Goal: Information Seeking & Learning: Find specific fact

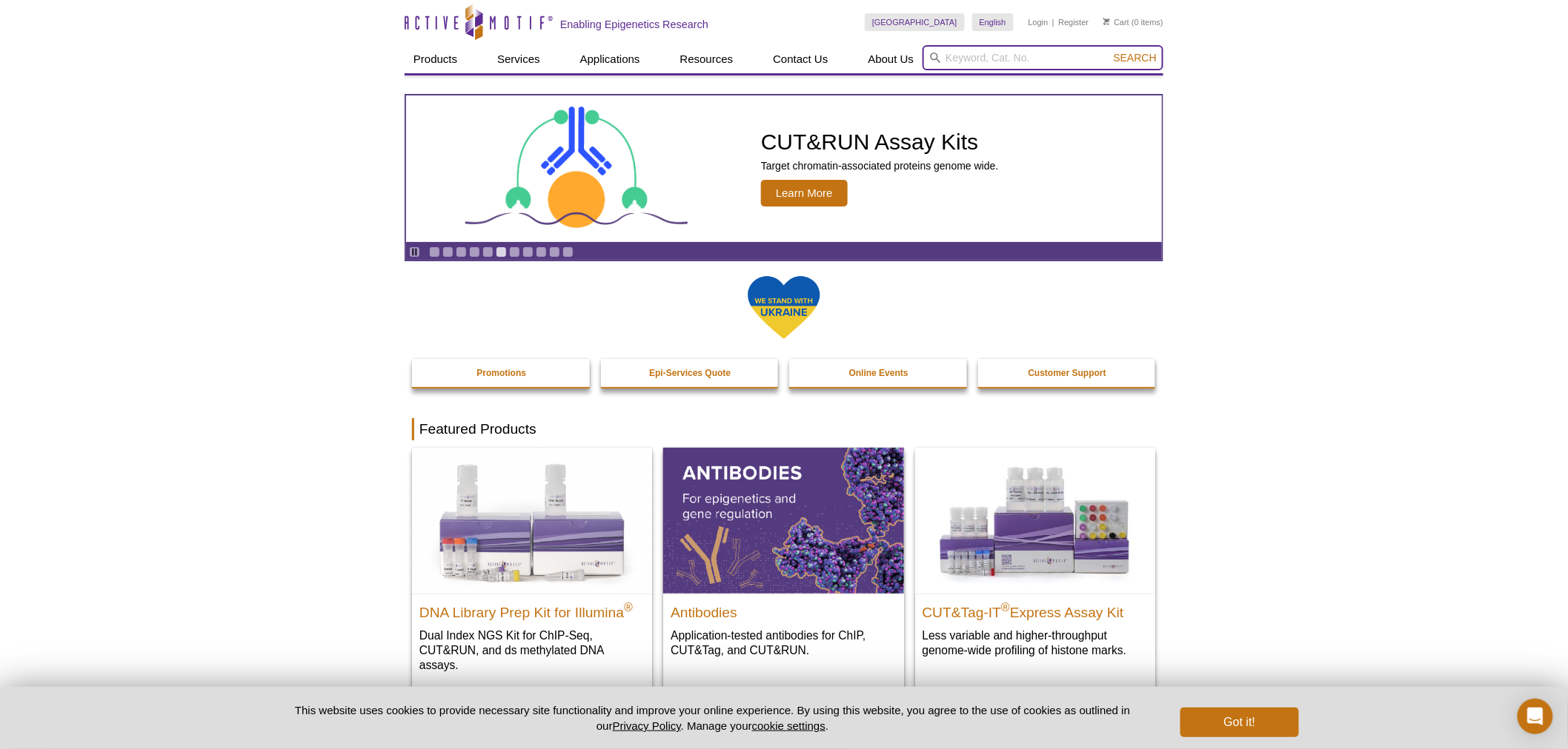
click at [1050, 53] on input "search" at bounding box center [1043, 58] width 241 height 25
type input "6141"
click at [1110, 51] on button "Search" at bounding box center [1136, 58] width 52 height 13
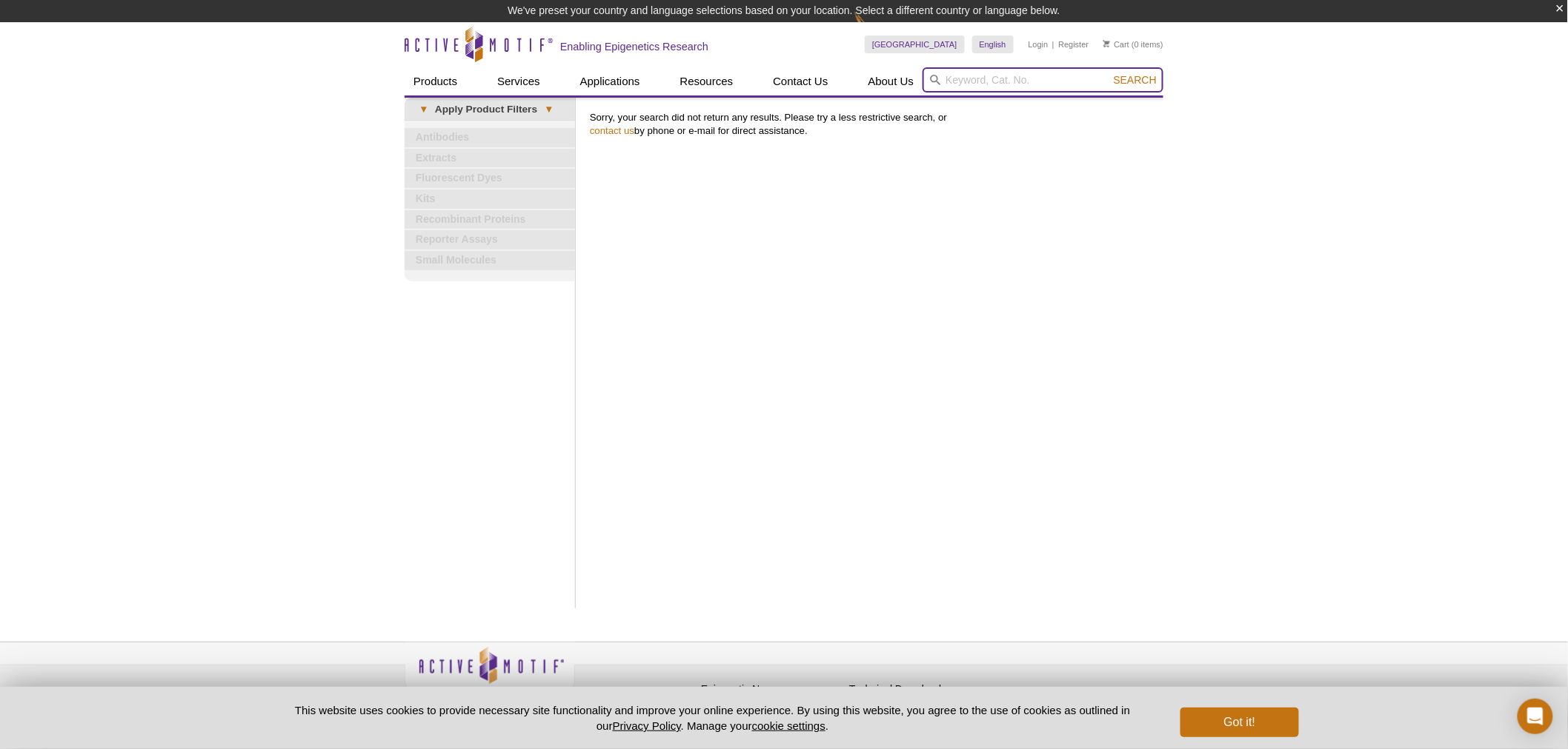
click at [1015, 82] on input "search" at bounding box center [1043, 80] width 241 height 25
type input "61441"
click at [1110, 73] on button "Search" at bounding box center [1136, 80] width 52 height 13
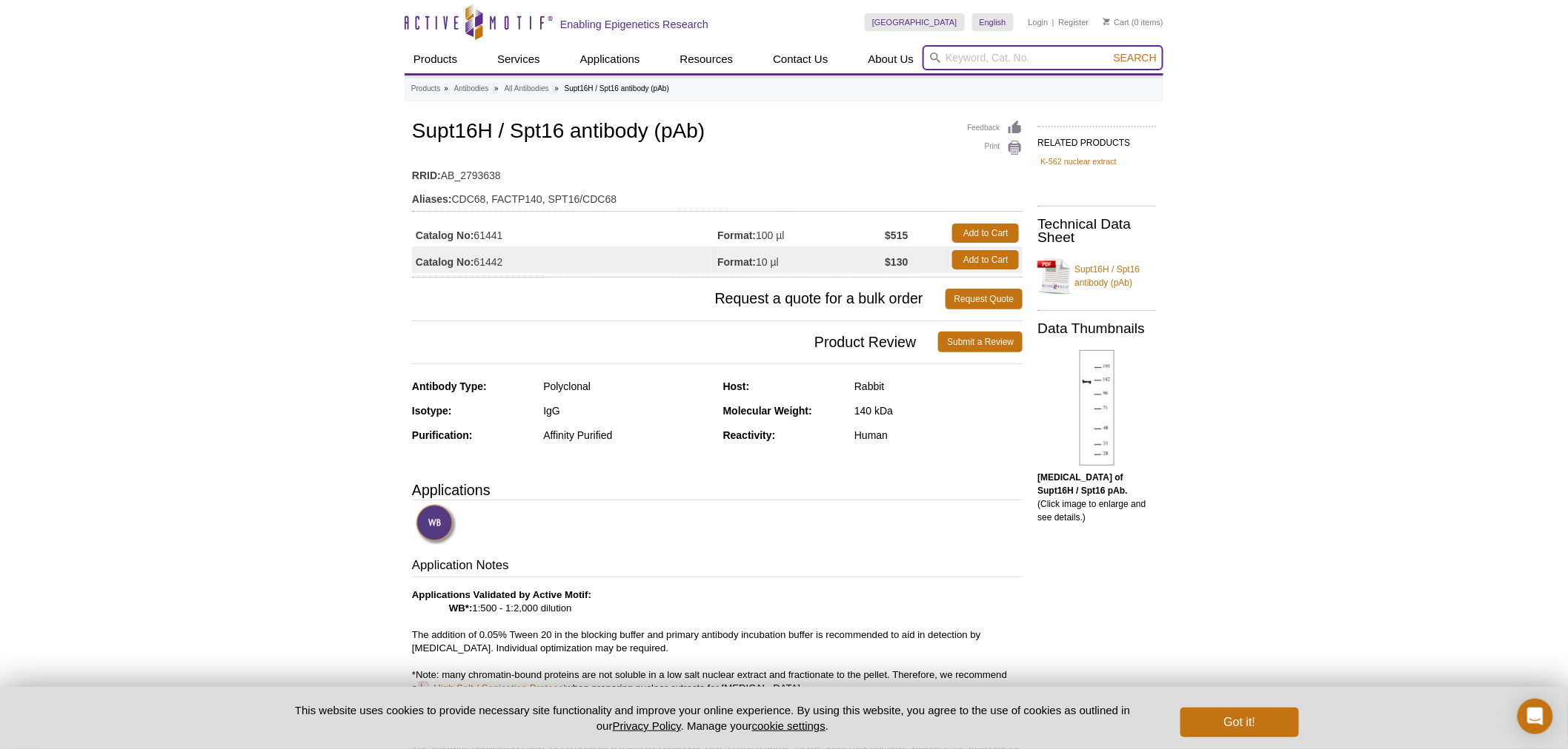
click at [1015, 56] on input "search" at bounding box center [1043, 58] width 241 height 25
type input "p300"
click at [1110, 51] on button "Search" at bounding box center [1136, 58] width 52 height 13
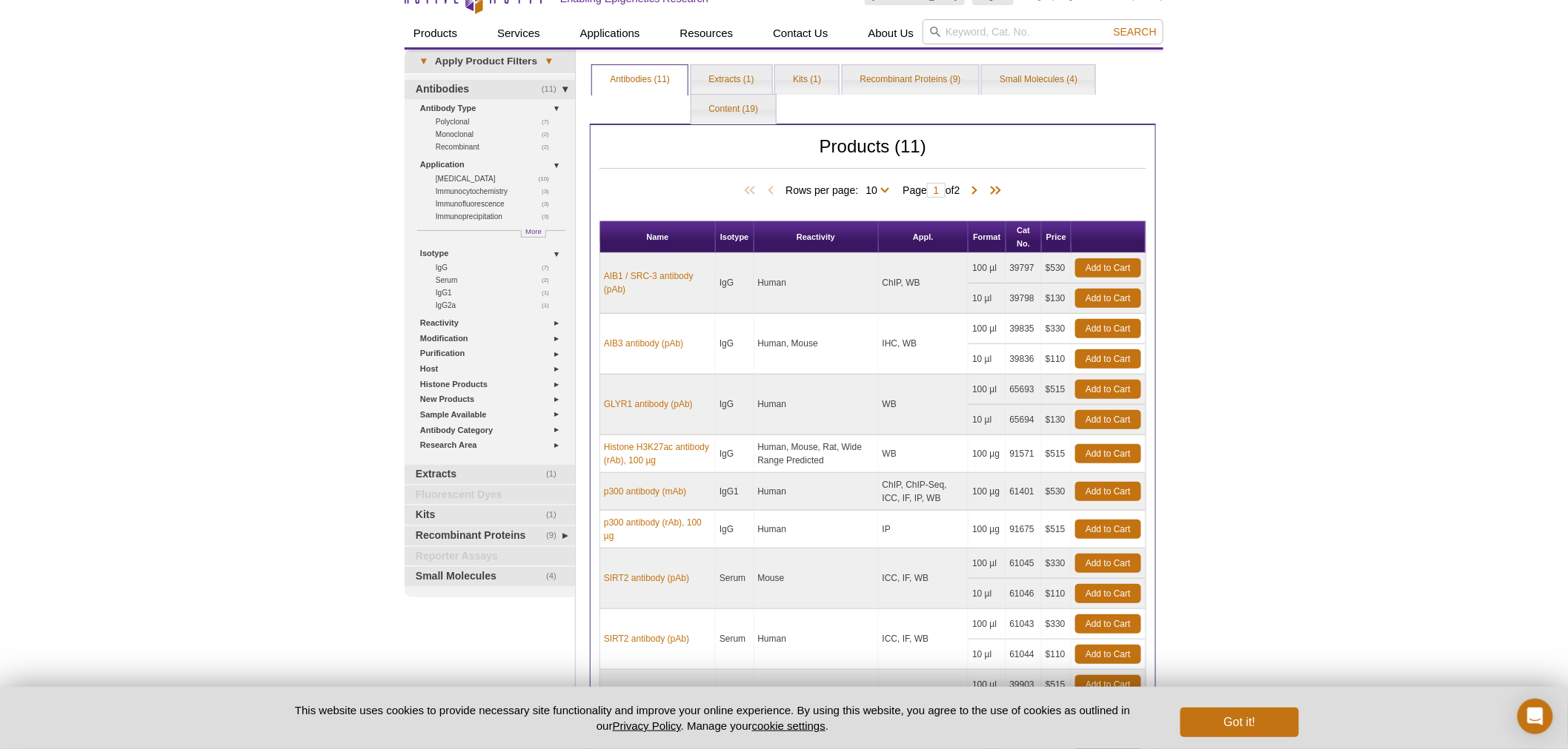
scroll to position [109, 0]
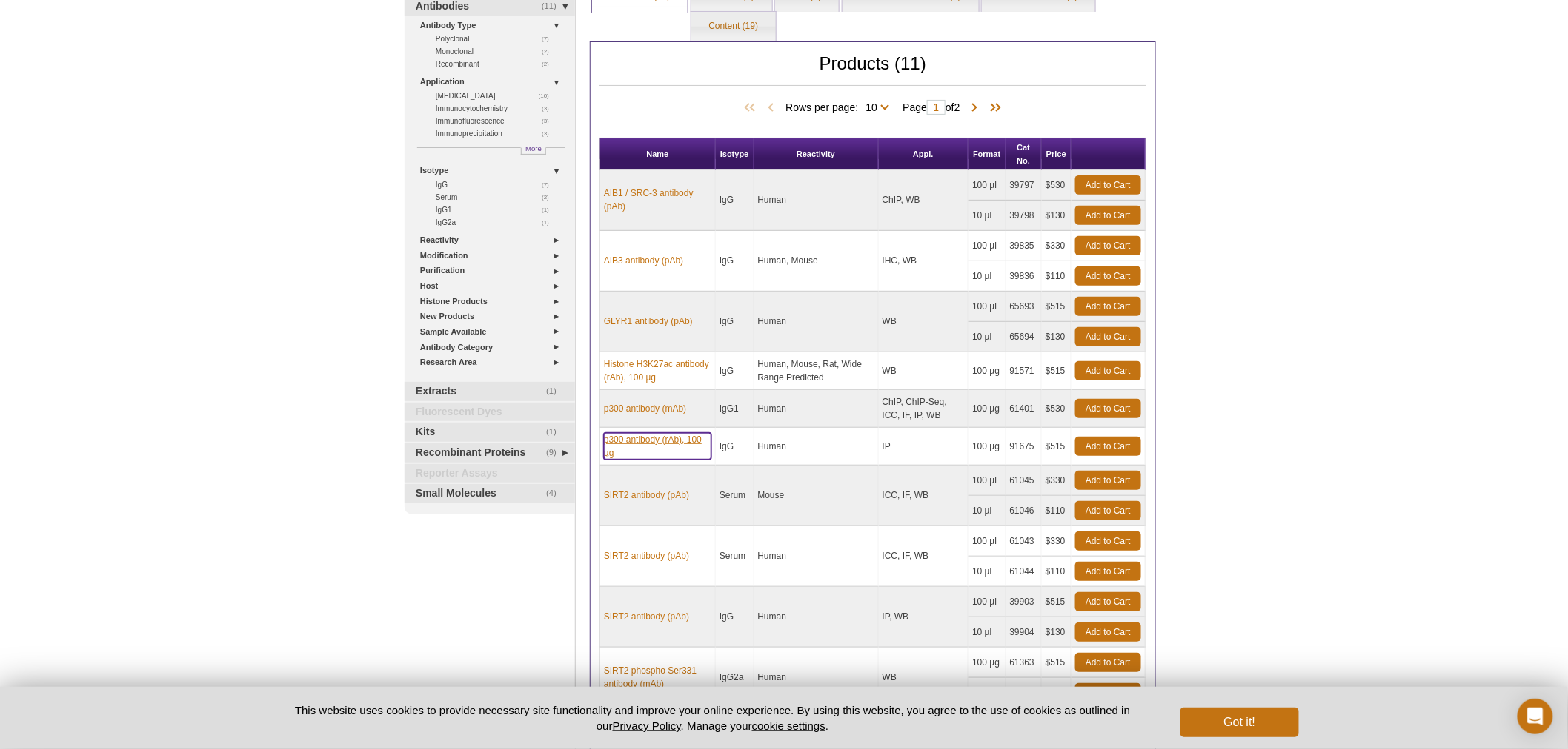
click at [632, 439] on link "p300 antibody (rAb), 100 µg" at bounding box center [658, 447] width 108 height 27
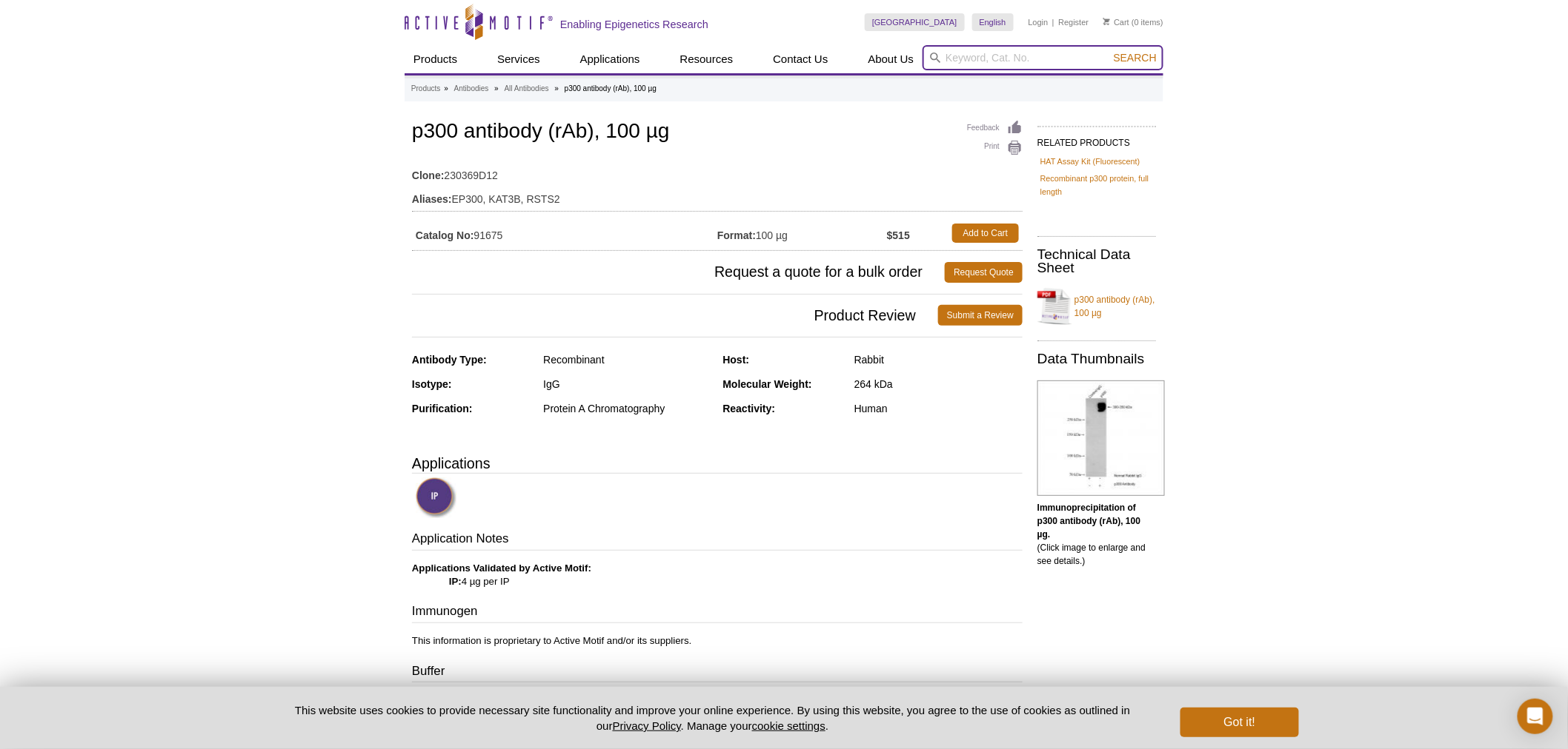
click at [1067, 57] on input "search" at bounding box center [1043, 58] width 241 height 25
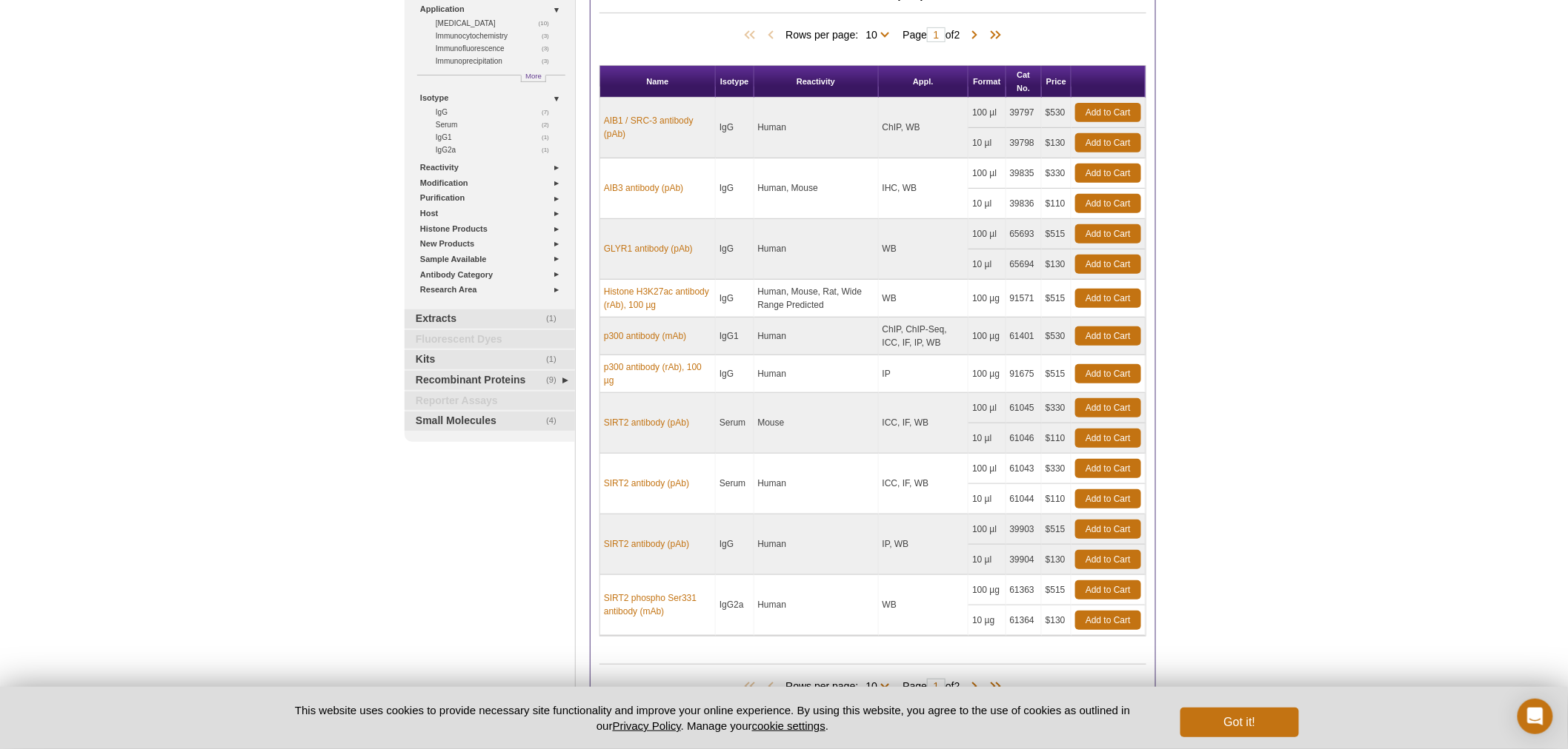
scroll to position [219, 0]
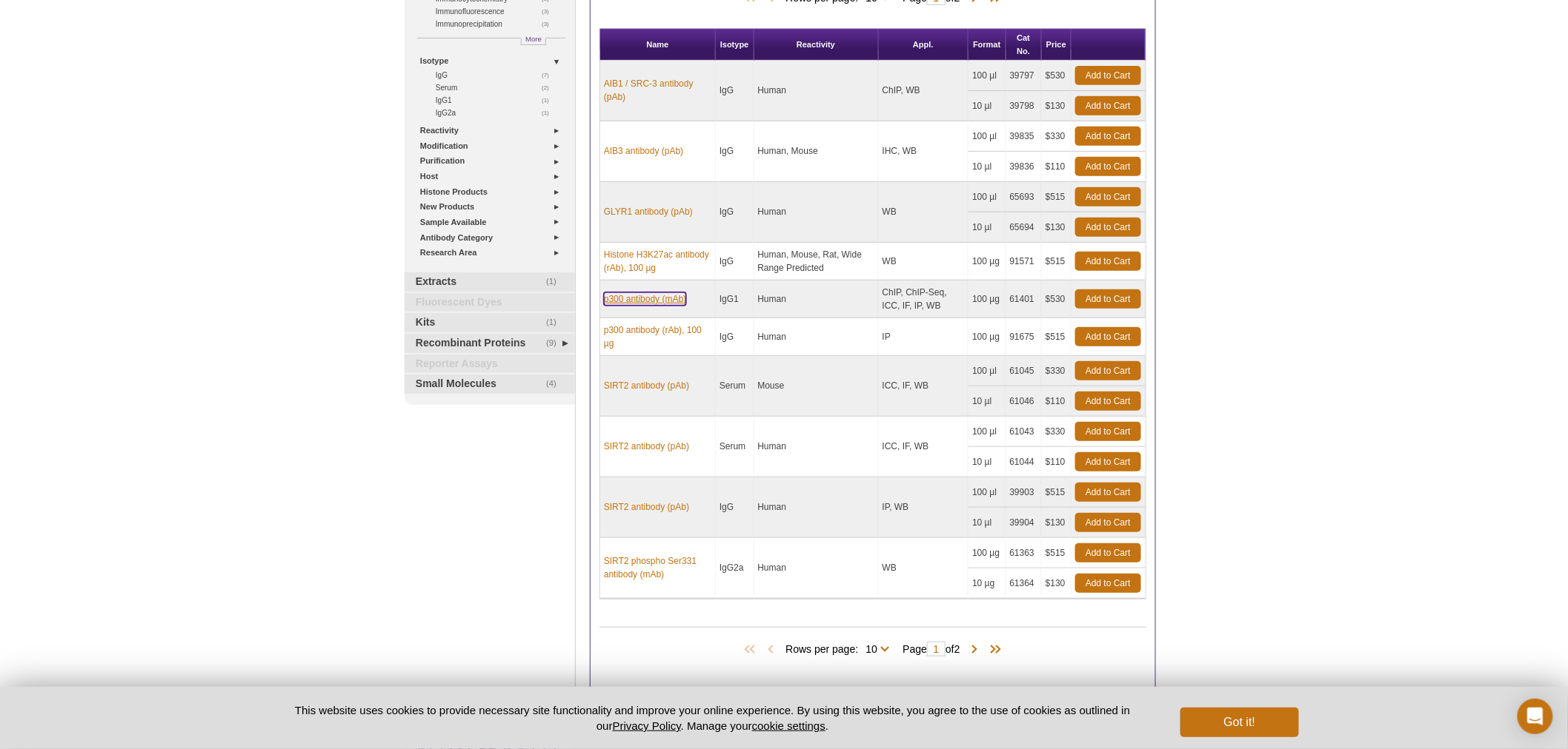
click at [661, 300] on link "p300 antibody (mAb)" at bounding box center [644, 299] width 82 height 13
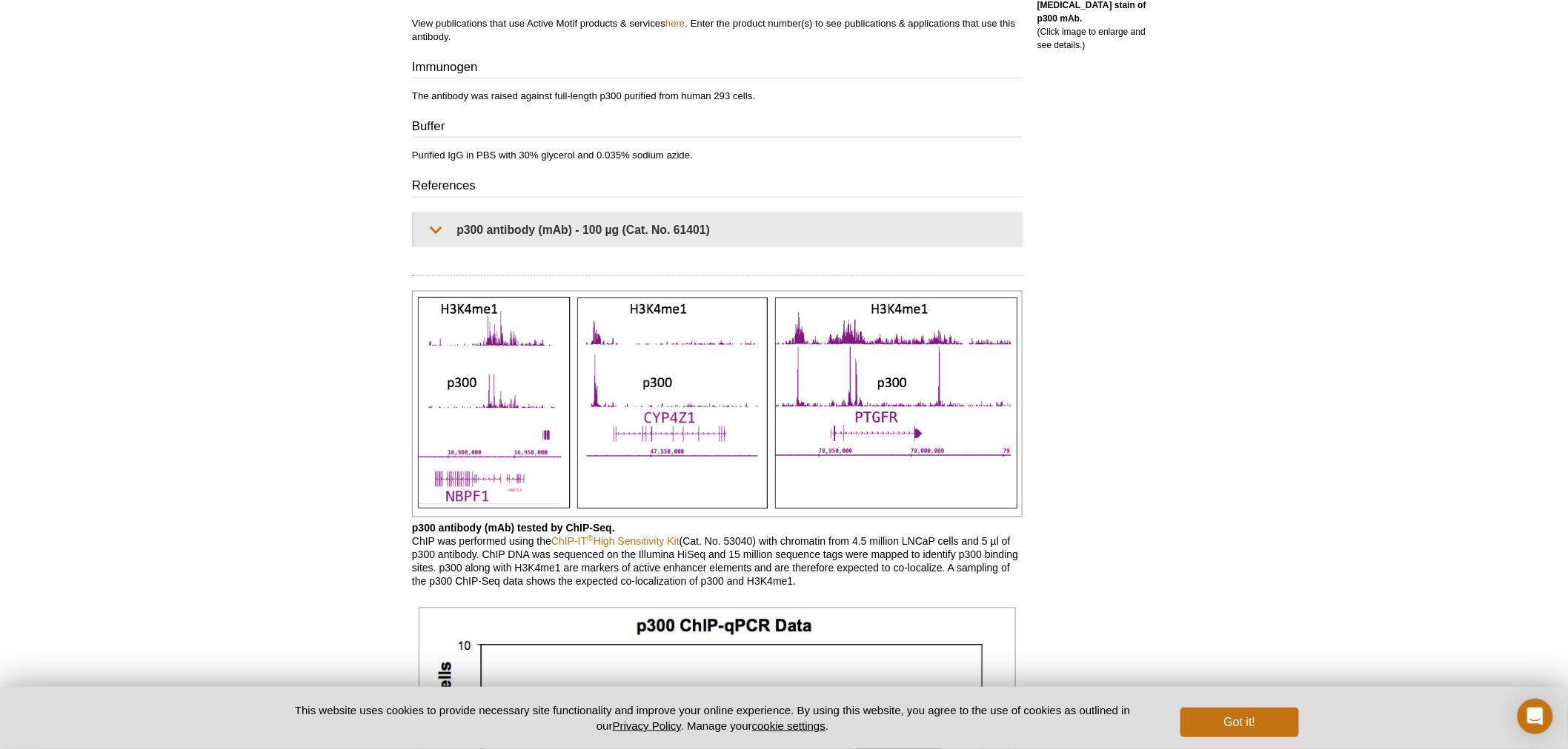
scroll to position [767, 0]
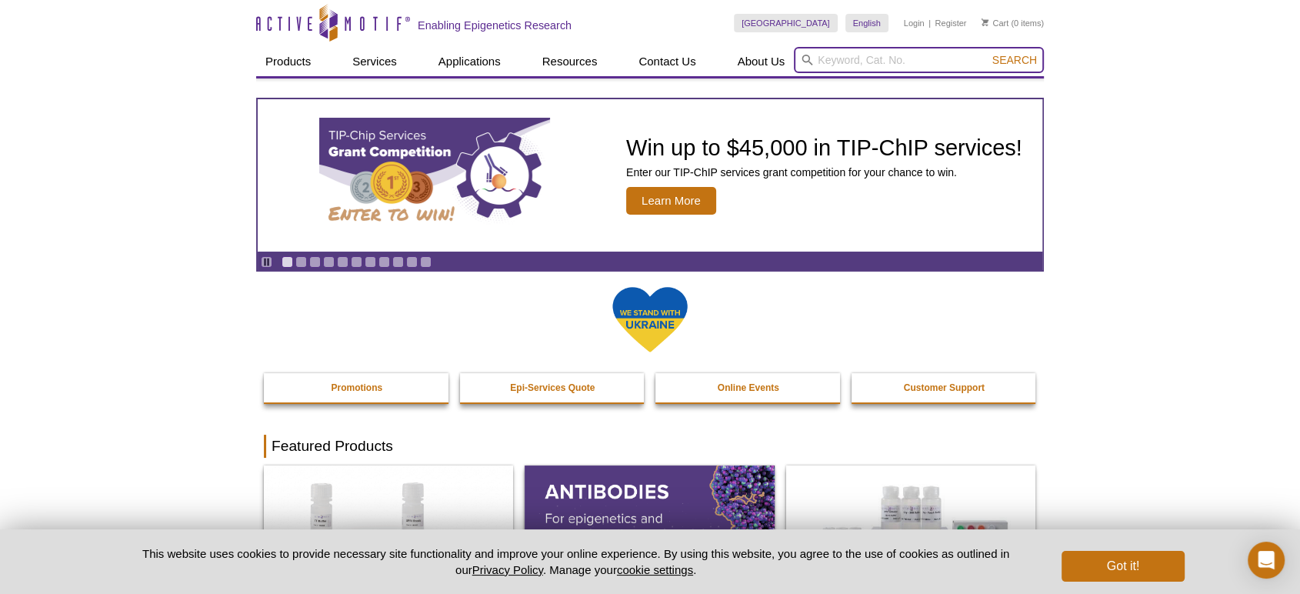
click at [852, 58] on input "search" at bounding box center [919, 60] width 250 height 26
paste input "NP_001420.2​"
type input "NP_001420.2​"
click at [988, 53] on button "Search" at bounding box center [1015, 60] width 54 height 14
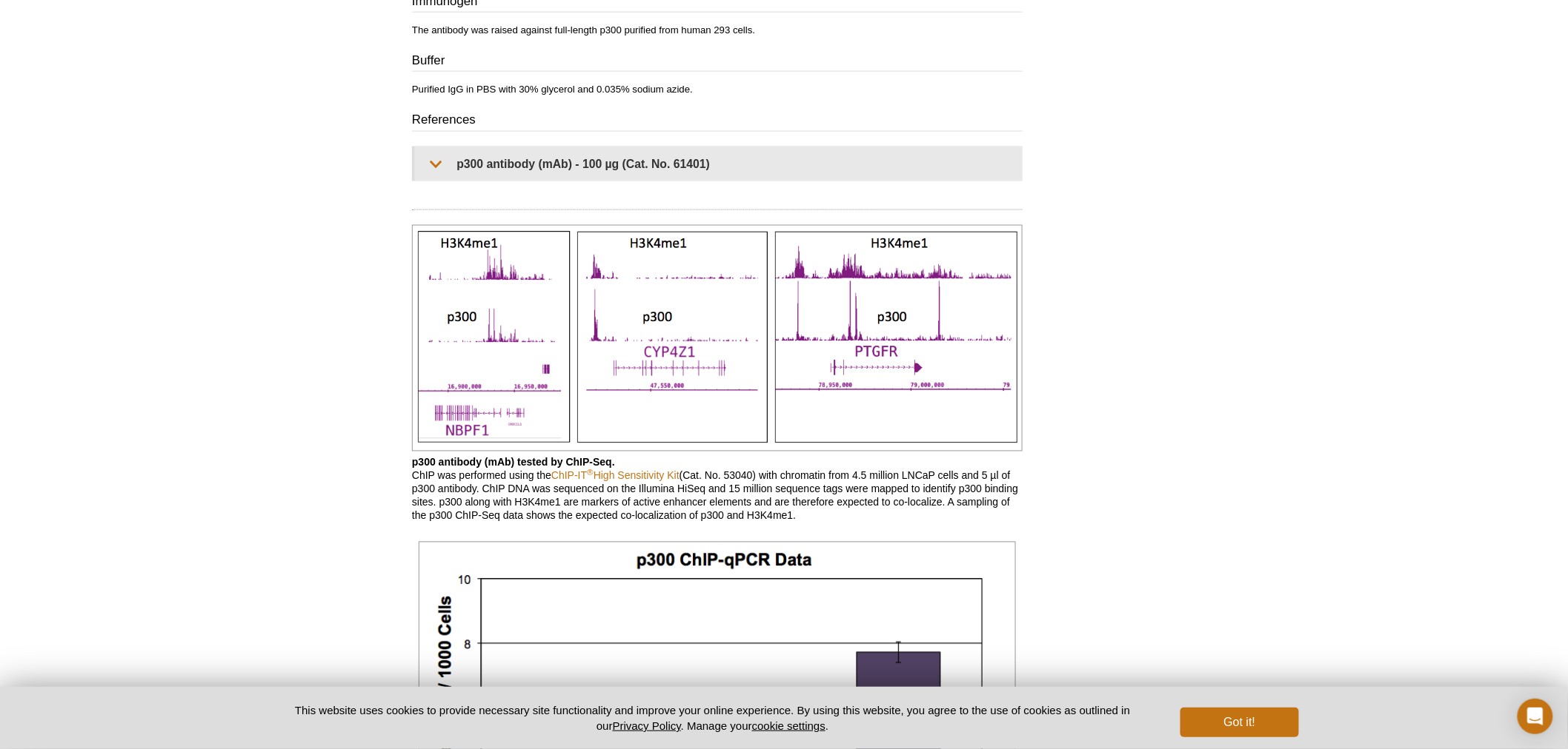
scroll to position [878, 0]
